Goal: Information Seeking & Learning: Find specific fact

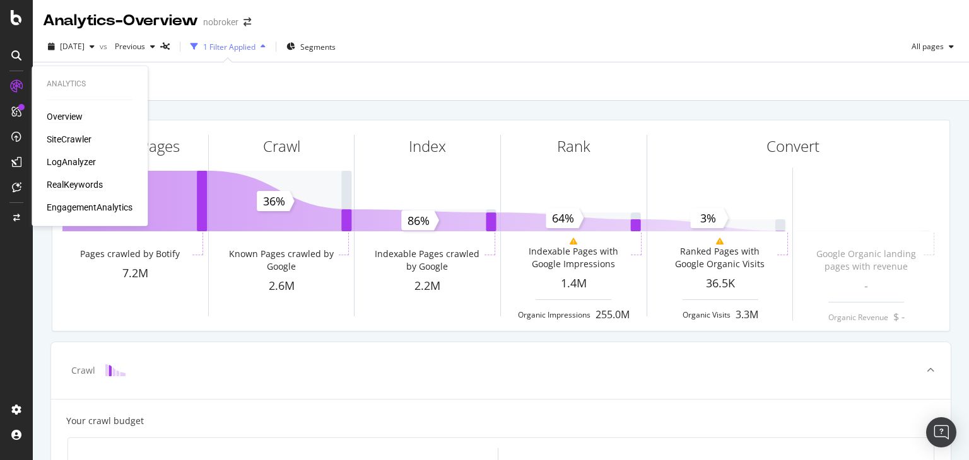
click at [71, 182] on div "RealKeywords" at bounding box center [75, 185] width 56 height 13
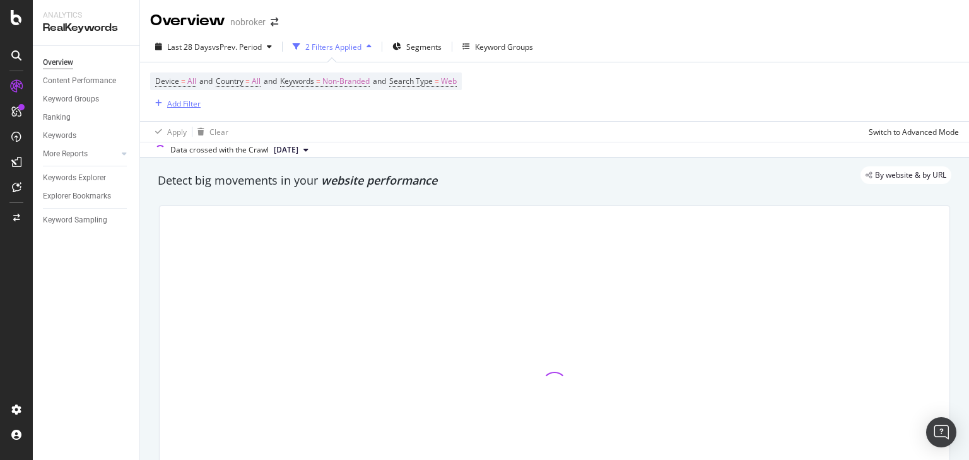
click at [170, 107] on div "Add Filter" at bounding box center [183, 103] width 33 height 11
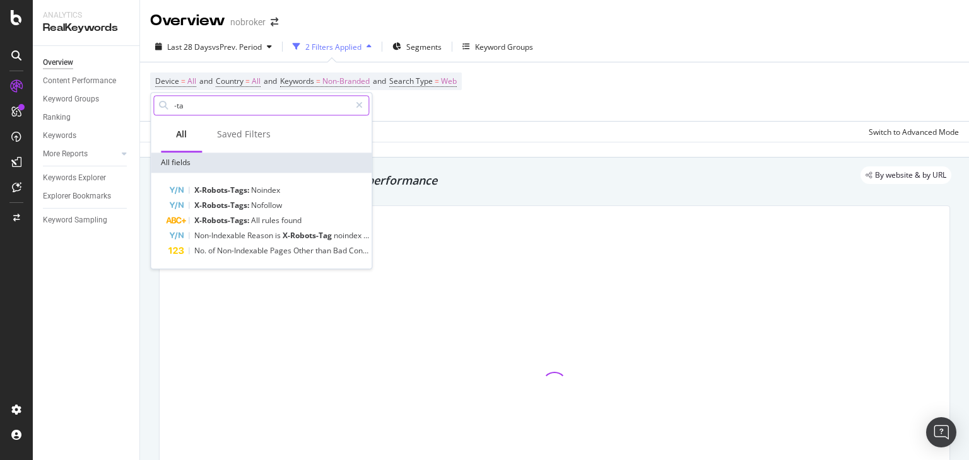
type input "-ta/"
click at [457, 127] on div "Apply Clear Switch to Advanced Mode" at bounding box center [554, 131] width 829 height 21
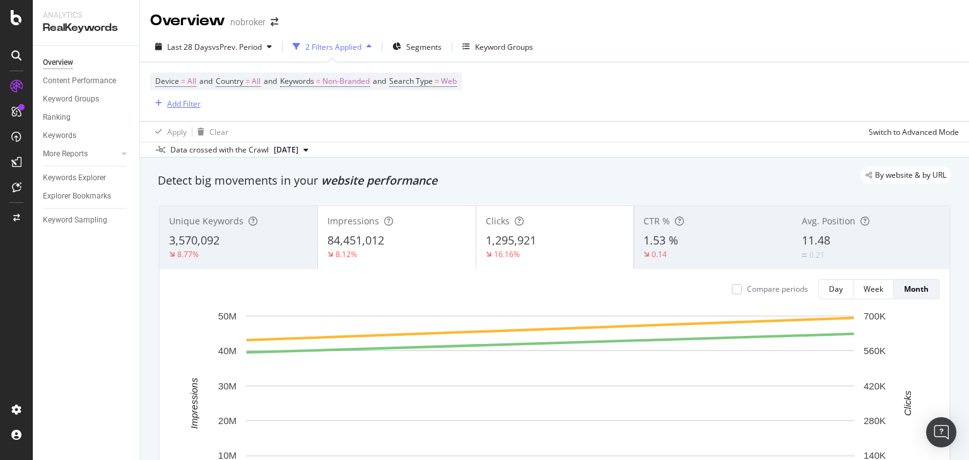
click at [182, 104] on div "Add Filter" at bounding box center [183, 103] width 33 height 11
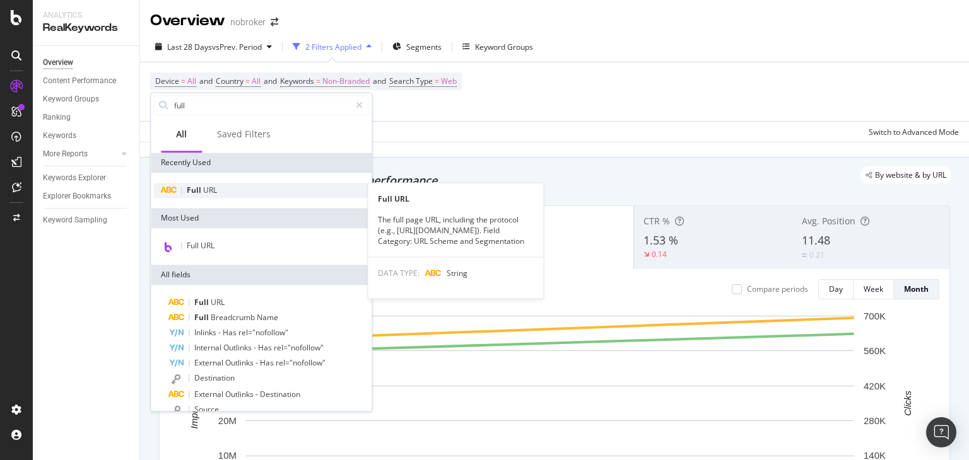
type input "full"
click at [199, 189] on span "Full" at bounding box center [195, 190] width 16 height 11
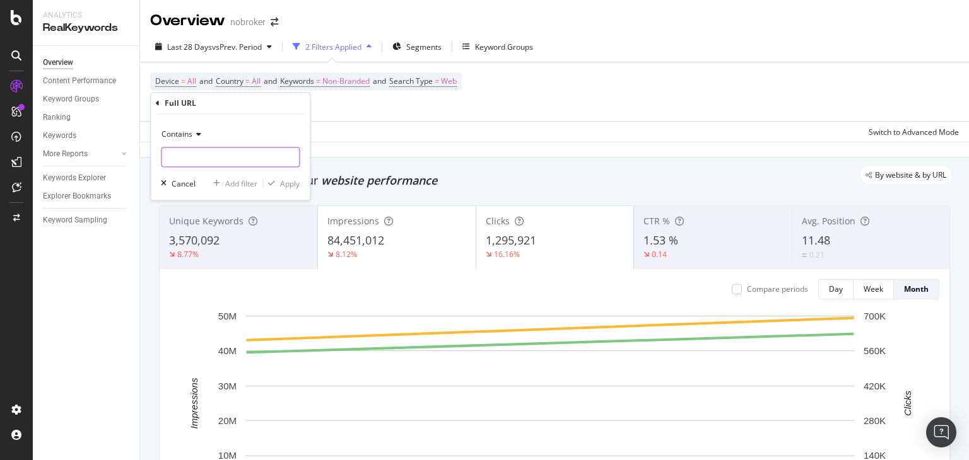
click at [204, 159] on input "text" at bounding box center [230, 158] width 138 height 20
type input "-ta/"
click at [282, 182] on div "Apply" at bounding box center [290, 184] width 20 height 11
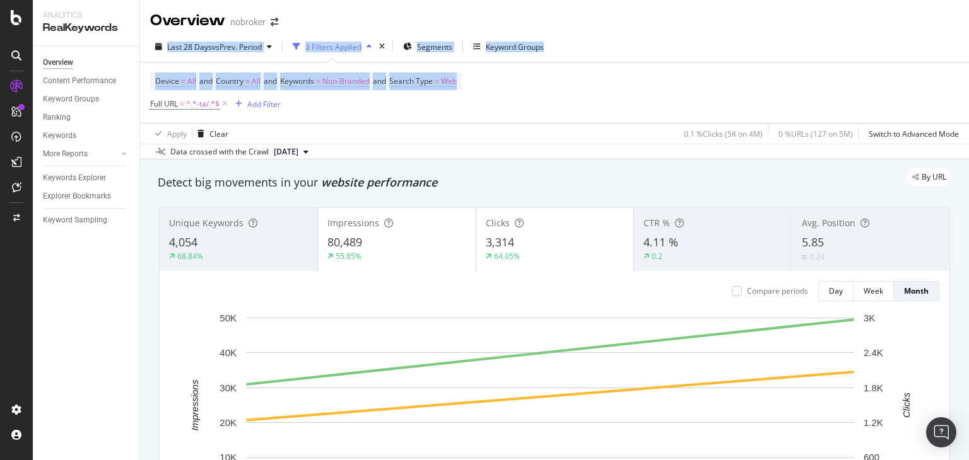
drag, startPoint x: 968, startPoint y: 31, endPoint x: 951, endPoint y: 21, distance: 19.5
click at [951, 21] on div "Overview nobroker Last 28 Days vs Prev. Period 3 Filters Applied Segments Keywo…" at bounding box center [554, 230] width 829 height 460
click at [860, 48] on div "Last 28 Days vs Prev. Period 3 Filters Applied Segments Keyword Groups" at bounding box center [554, 49] width 829 height 25
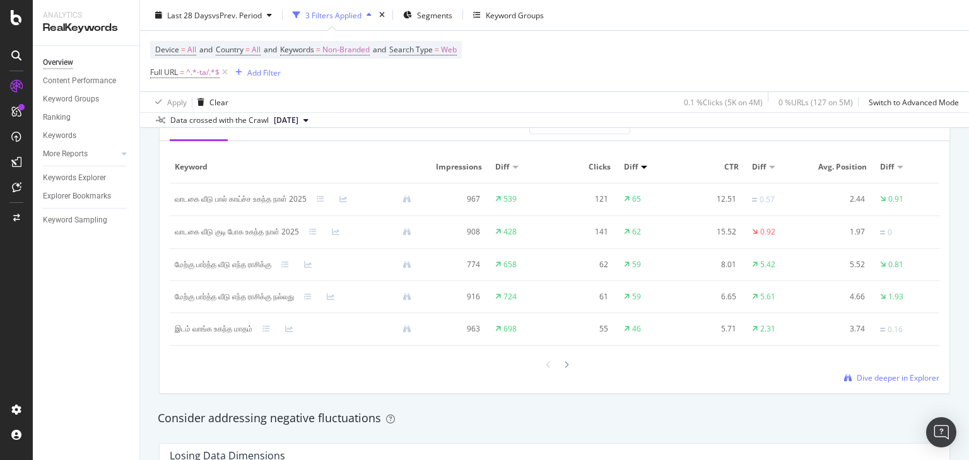
scroll to position [1194, 0]
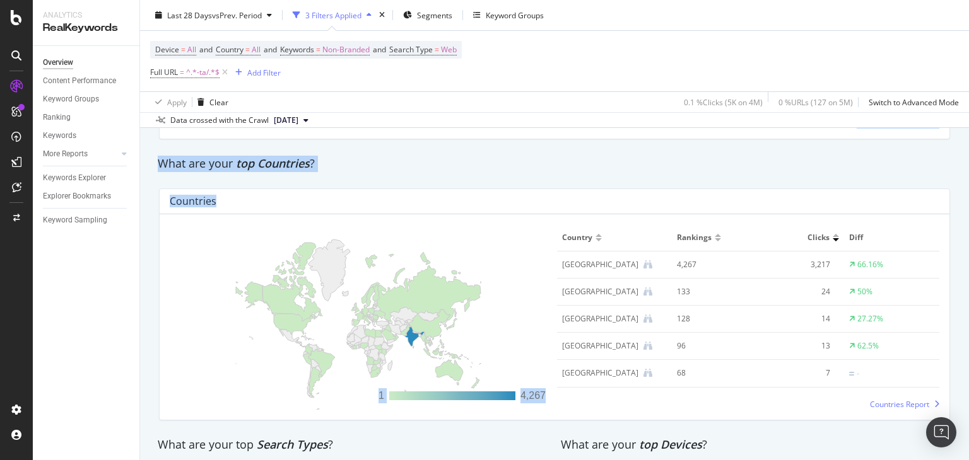
drag, startPoint x: 968, startPoint y: 218, endPoint x: 968, endPoint y: 312, distance: 94.0
click at [968, 312] on div "Overview nobroker Last 28 Days vs Prev. Period 3 Filters Applied Segments Keywo…" at bounding box center [554, 230] width 829 height 460
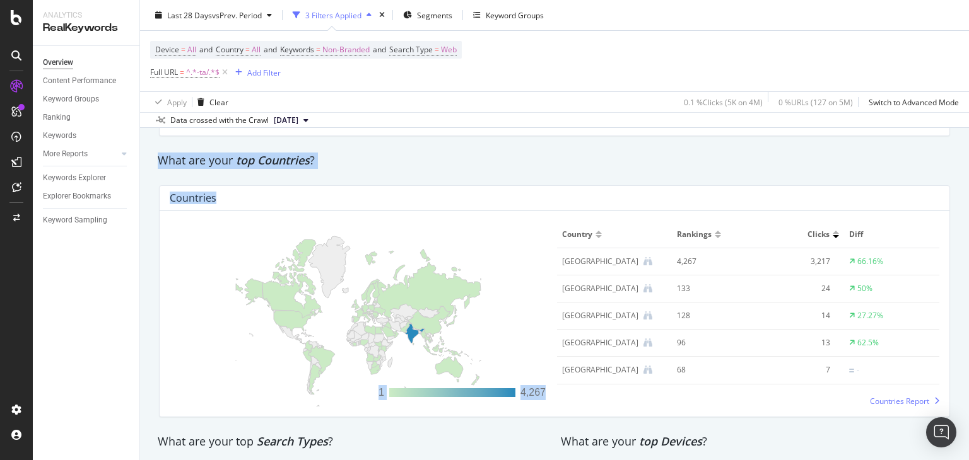
scroll to position [2114, 0]
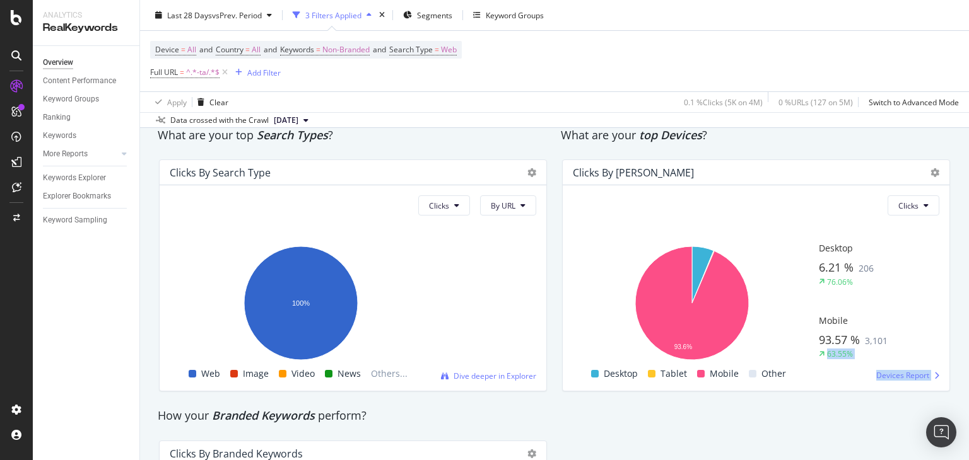
drag, startPoint x: 968, startPoint y: 431, endPoint x: 963, endPoint y: 364, distance: 67.7
click at [963, 364] on div "Overview nobroker Last 28 Days vs Prev. Period 3 Filters Applied Segments Keywo…" at bounding box center [554, 230] width 829 height 460
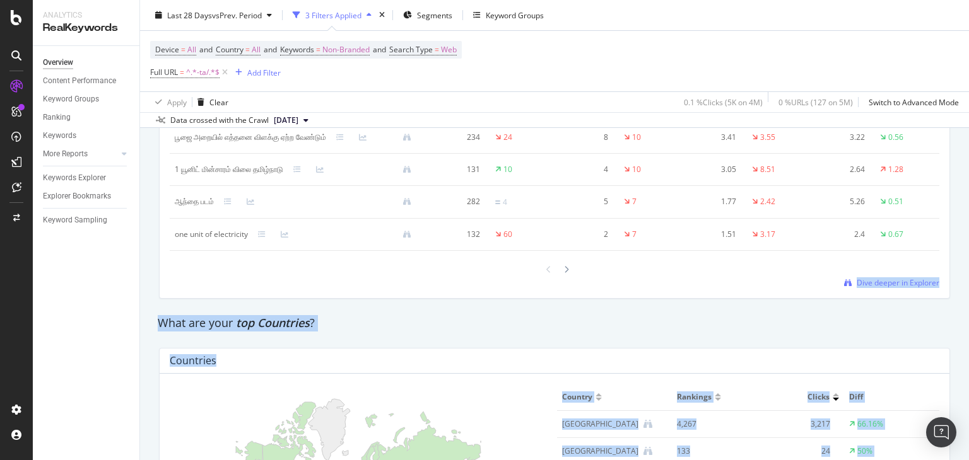
scroll to position [1641, 0]
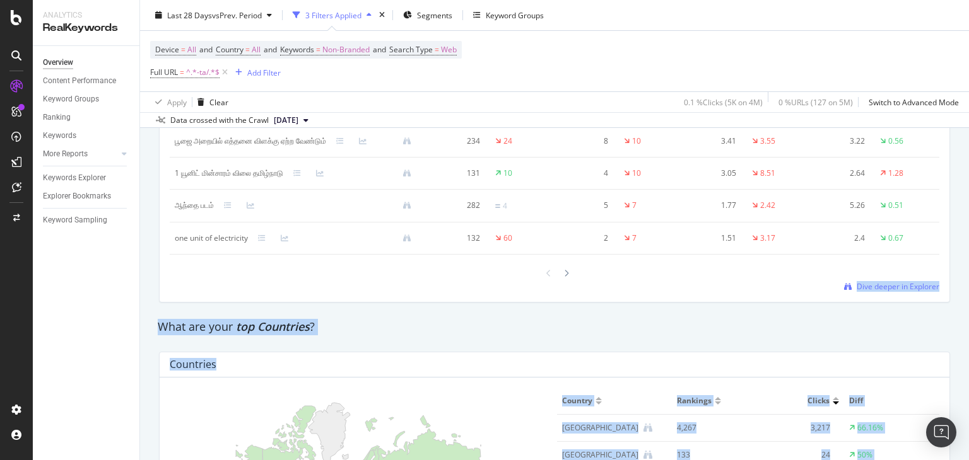
drag, startPoint x: 968, startPoint y: 363, endPoint x: 964, endPoint y: 291, distance: 72.0
click at [964, 291] on div "Overview nobroker Last 28 Days vs Prev. Period 3 Filters Applied Segments Keywo…" at bounding box center [554, 230] width 829 height 460
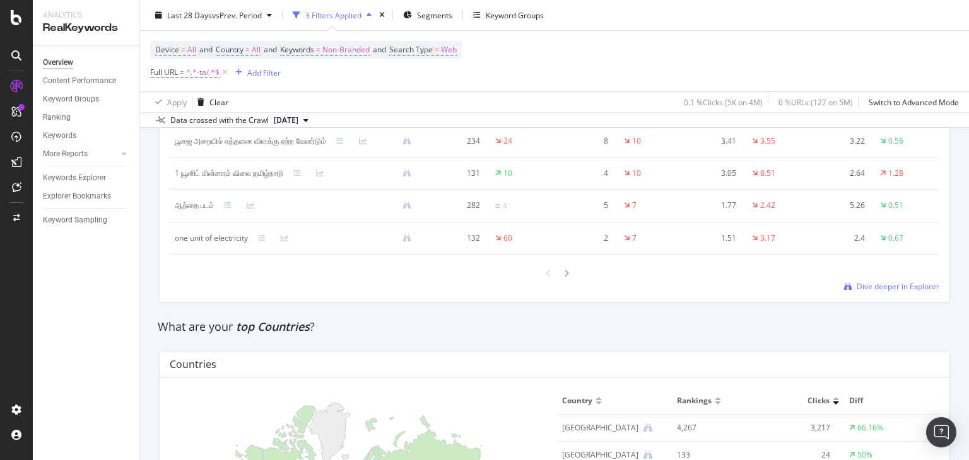
click at [471, 303] on div "Losing Data Dimensions Keyword Smart Keyword Keyword Group Full URL seo Level 1…" at bounding box center [554, 147] width 791 height 312
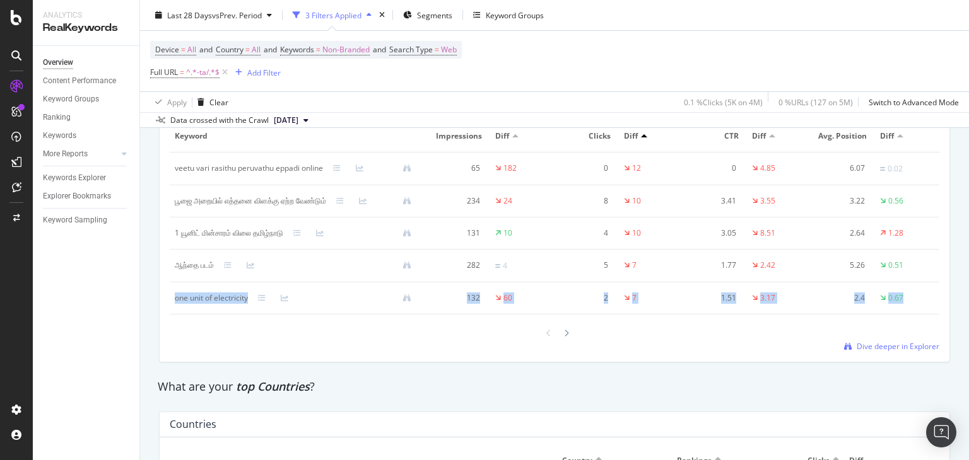
scroll to position [1571, 0]
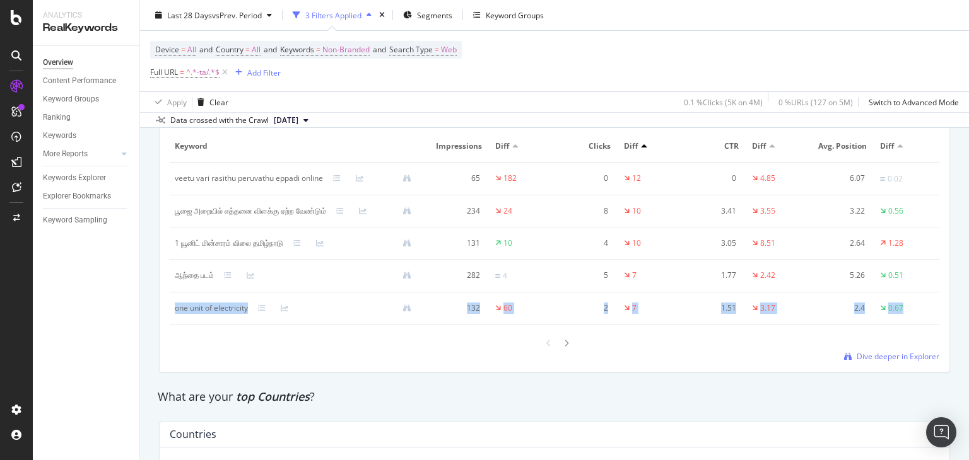
drag, startPoint x: 968, startPoint y: 298, endPoint x: 968, endPoint y: 287, distance: 10.7
click at [968, 287] on div "Overview nobroker Last 28 Days vs Prev. Period 3 Filters Applied Segments Keywo…" at bounding box center [554, 230] width 829 height 460
click at [341, 352] on div at bounding box center [555, 343] width 770 height 17
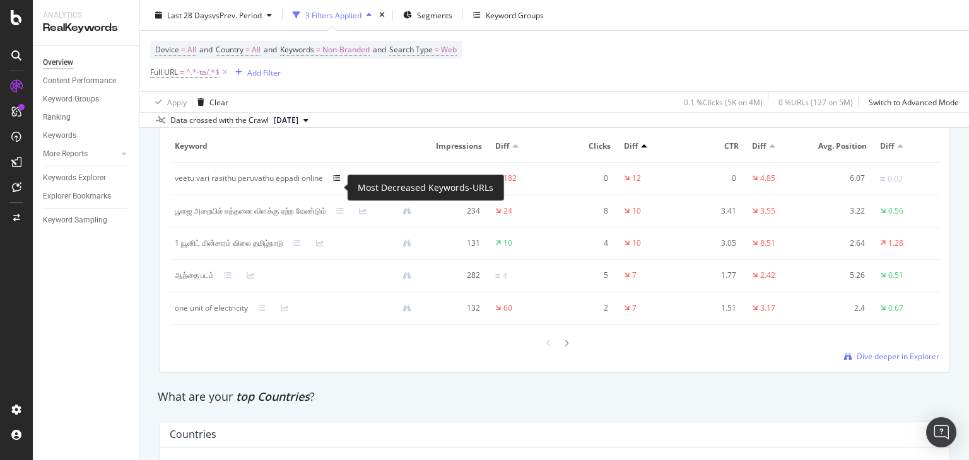
click at [340, 182] on icon at bounding box center [337, 179] width 8 height 8
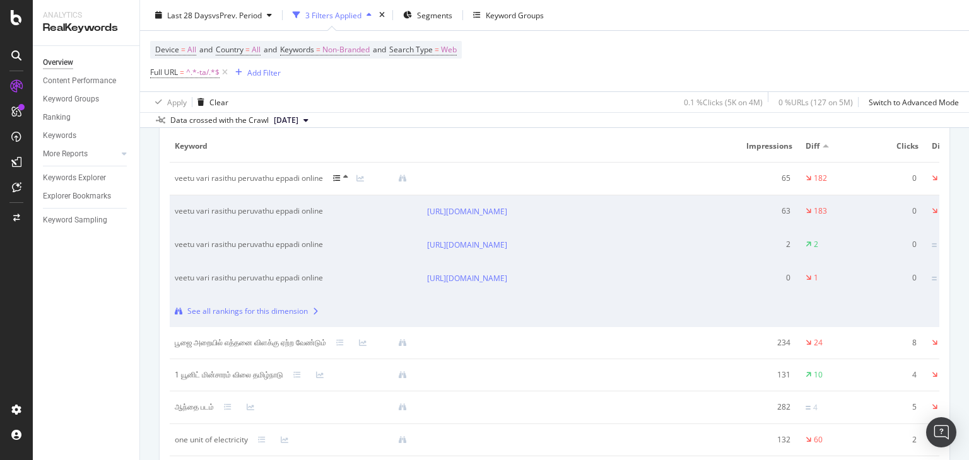
drag, startPoint x: 444, startPoint y: 207, endPoint x: 580, endPoint y: 341, distance: 190.9
click at [580, 341] on tbody "veetu vari rasithu peruvathu eppadi online 65 182 0 12 0 4.85 6.07 0.02 veetu v…" at bounding box center [706, 310] width 1072 height 294
click at [535, 145] on th at bounding box center [579, 147] width 315 height 32
drag, startPoint x: 459, startPoint y: 210, endPoint x: 548, endPoint y: 333, distance: 151.4
click at [548, 333] on tbody "veetu vari rasithu peruvathu eppadi online 65 182 0 12 0 4.85 6.07 0.02 veetu v…" at bounding box center [706, 310] width 1072 height 294
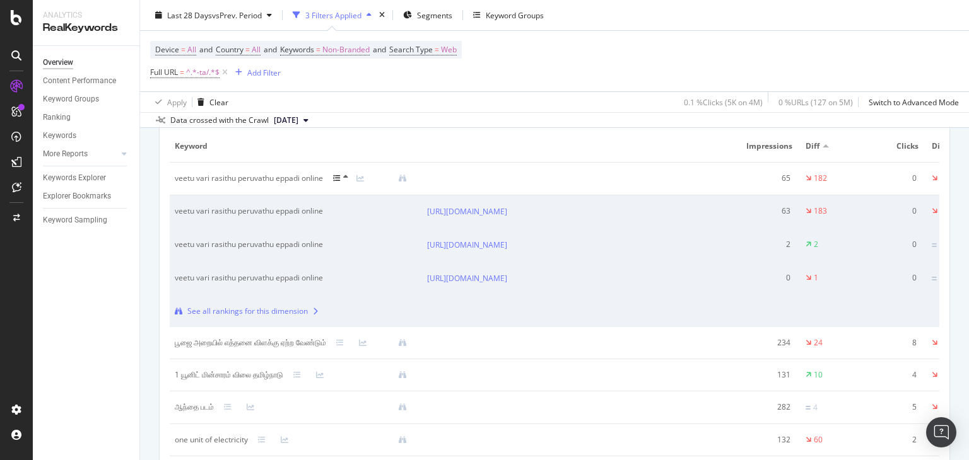
copy tbody "[URL][DOMAIN_NAME] 63 183 0 12 0 4.87 6.11 0.05 veetu vari rasithu peruvathu ep…"
